Goal: Feedback & Contribution: Submit feedback/report problem

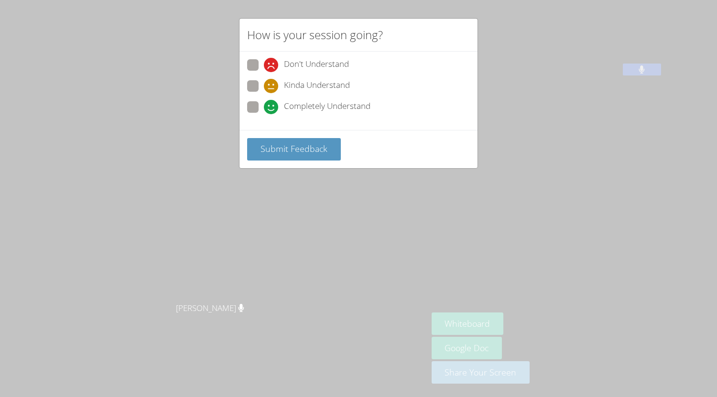
click at [278, 107] on div "Completely Understand" at bounding box center [317, 107] width 107 height 14
click at [272, 107] on input "Completely Understand" at bounding box center [268, 105] width 8 height 8
radio input "true"
click at [273, 152] on span "Submit Feedback" at bounding box center [294, 148] width 67 height 11
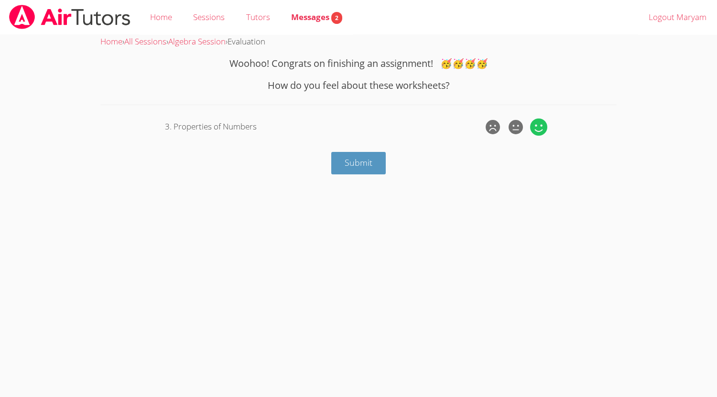
click at [538, 123] on icon at bounding box center [538, 127] width 17 height 17
click at [0, 0] on input "radio" at bounding box center [0, 0] width 0 height 0
click at [350, 163] on span "Submit" at bounding box center [359, 162] width 28 height 11
